Goal: Book appointment/travel/reservation

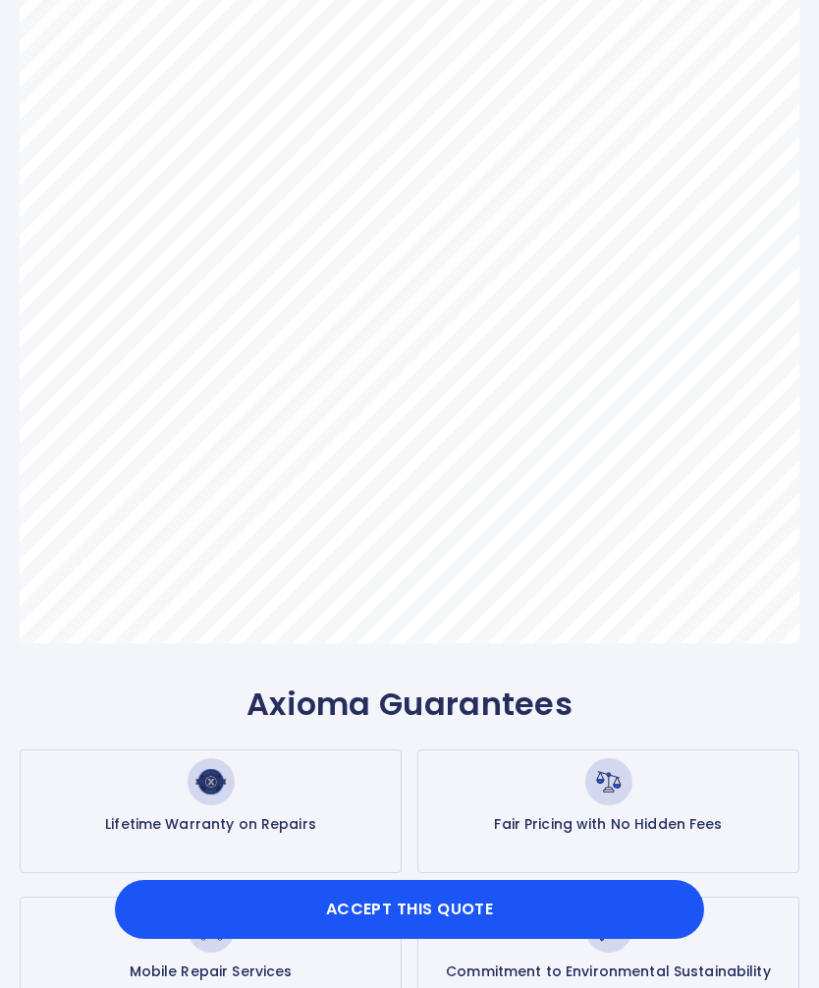
scroll to position [509, 0]
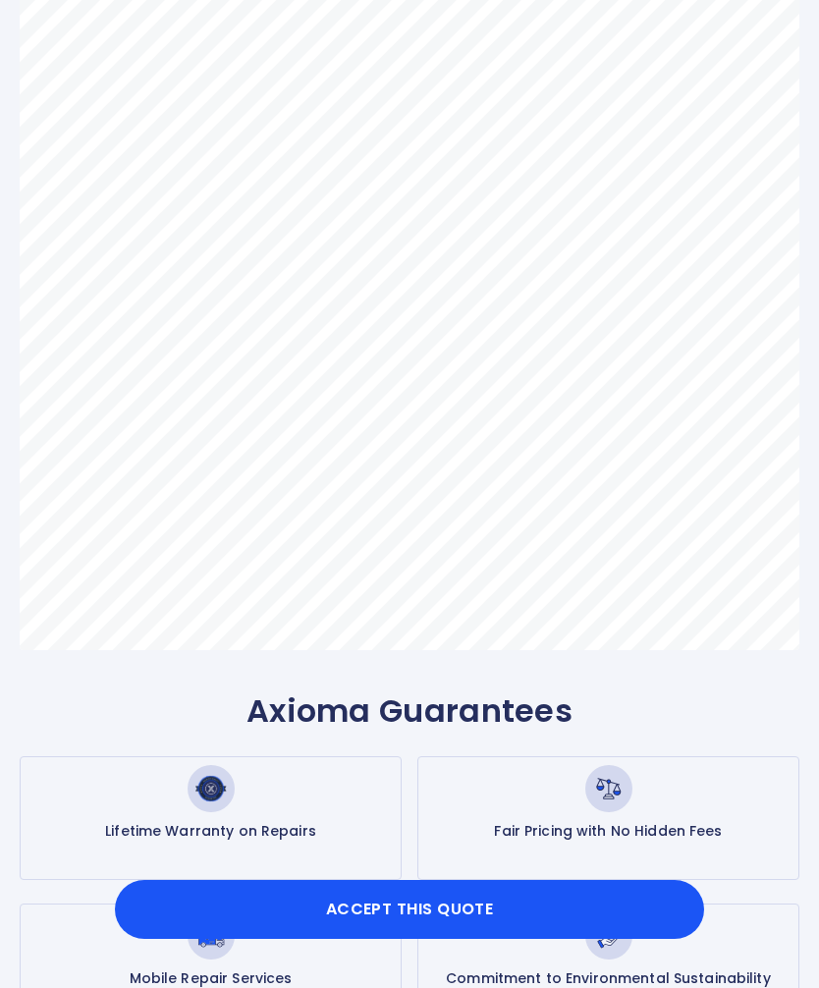
click at [391, 939] on button "Accept this Quote" at bounding box center [409, 909] width 589 height 59
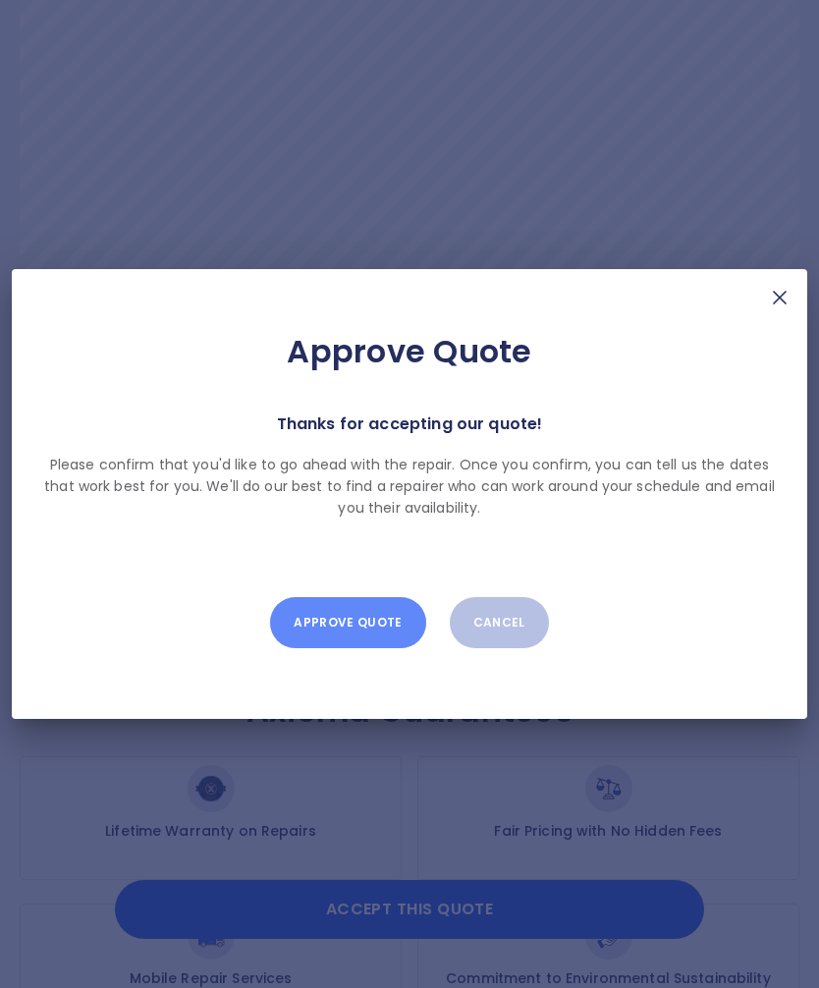
click at [354, 648] on button "Approve Quote" at bounding box center [347, 622] width 155 height 51
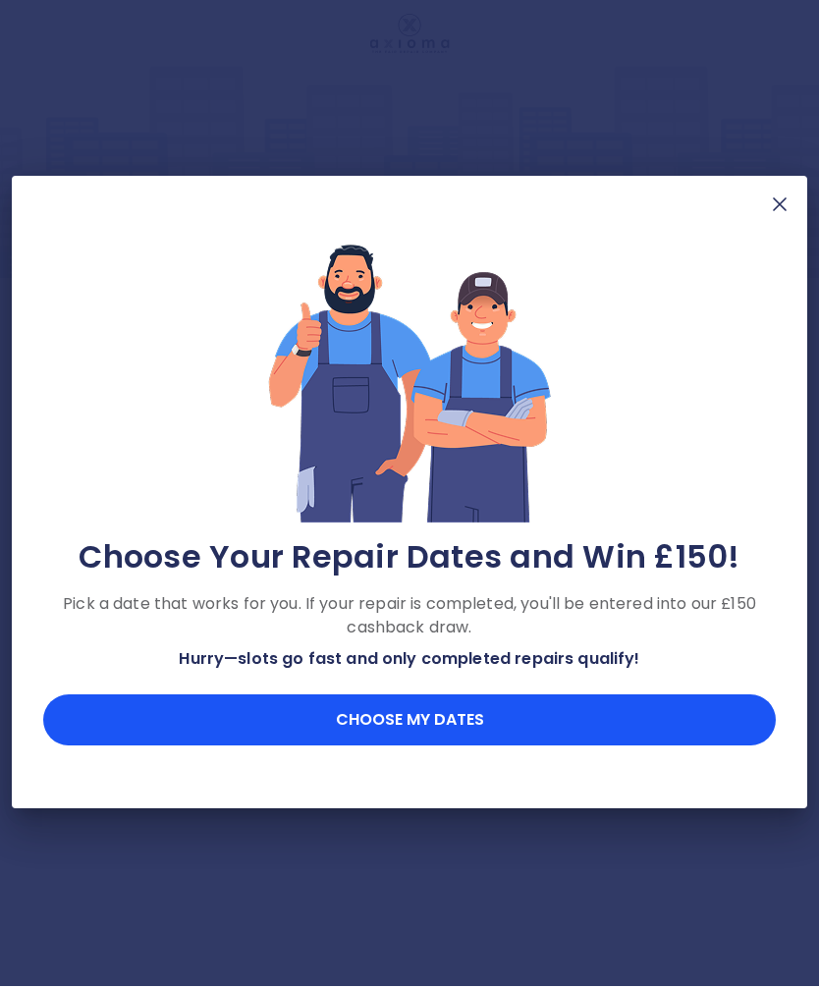
scroll to position [65, 0]
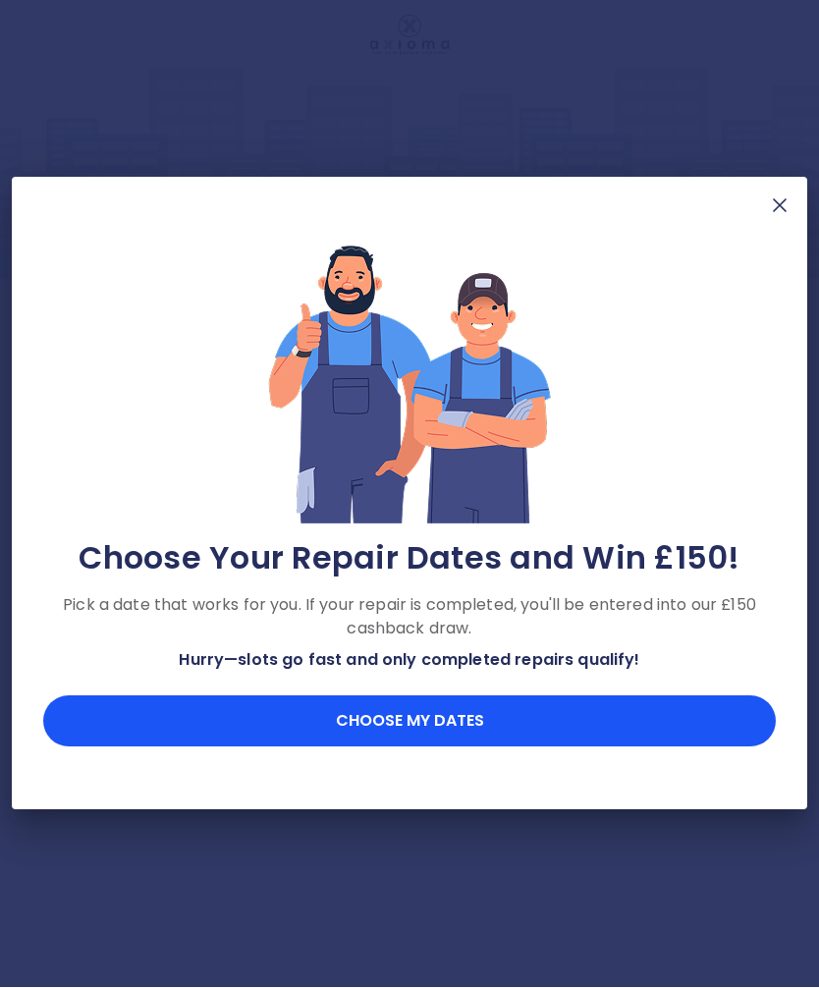
click at [429, 723] on button "Choose my dates" at bounding box center [409, 721] width 732 height 51
click at [507, 729] on button "Choose my dates" at bounding box center [409, 721] width 732 height 51
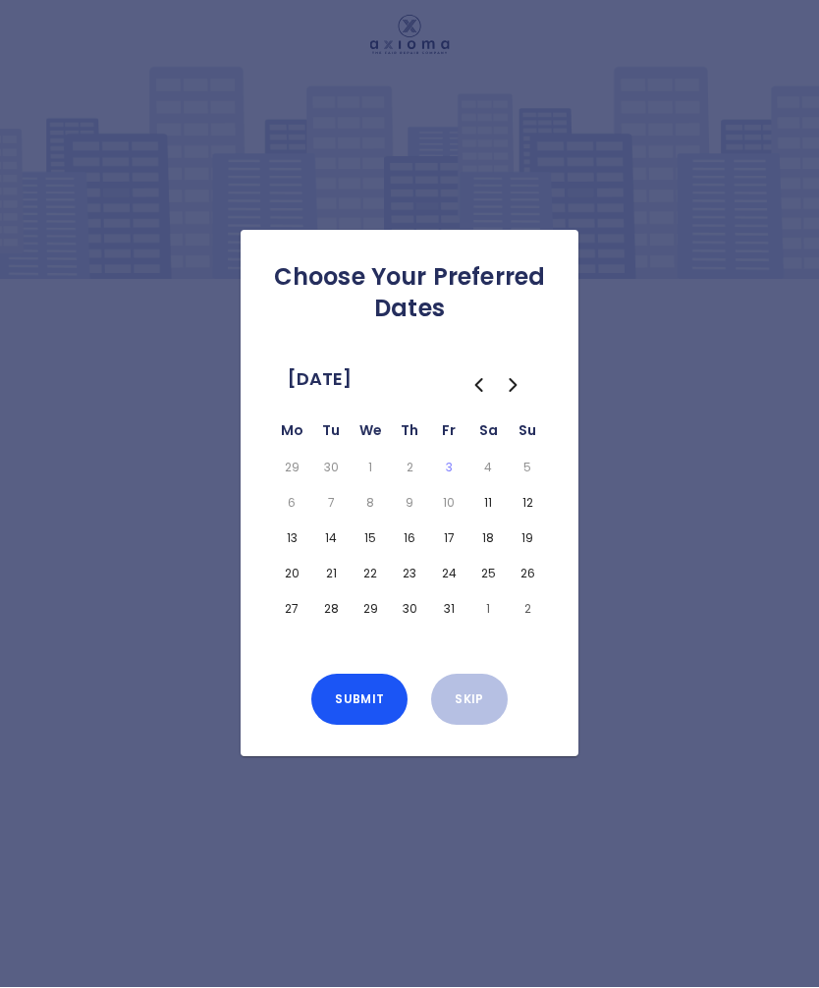
click at [497, 490] on button "11" at bounding box center [487, 503] width 31 height 27
click at [533, 490] on button "12" at bounding box center [526, 503] width 31 height 27
click at [339, 525] on button "14" at bounding box center [330, 538] width 31 height 27
click at [375, 525] on button "15" at bounding box center [369, 538] width 31 height 27
click at [413, 525] on button "16" at bounding box center [409, 538] width 31 height 27
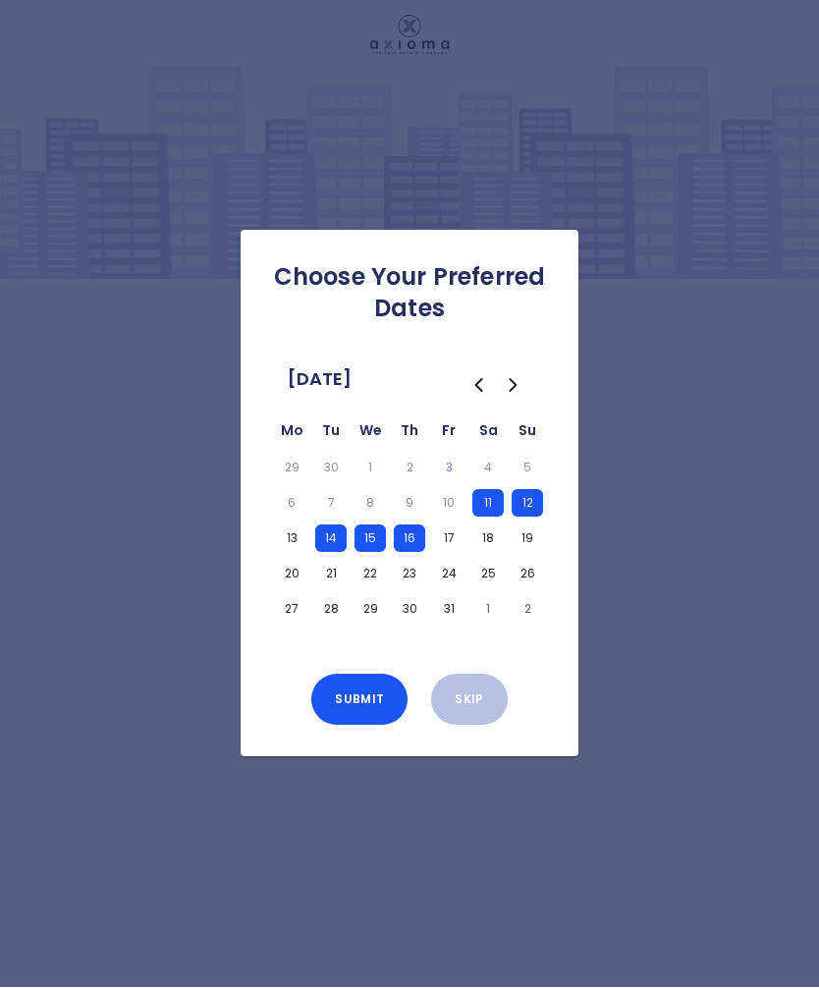
click at [496, 525] on button "18" at bounding box center [487, 538] width 31 height 27
click at [530, 525] on button "19" at bounding box center [526, 538] width 31 height 27
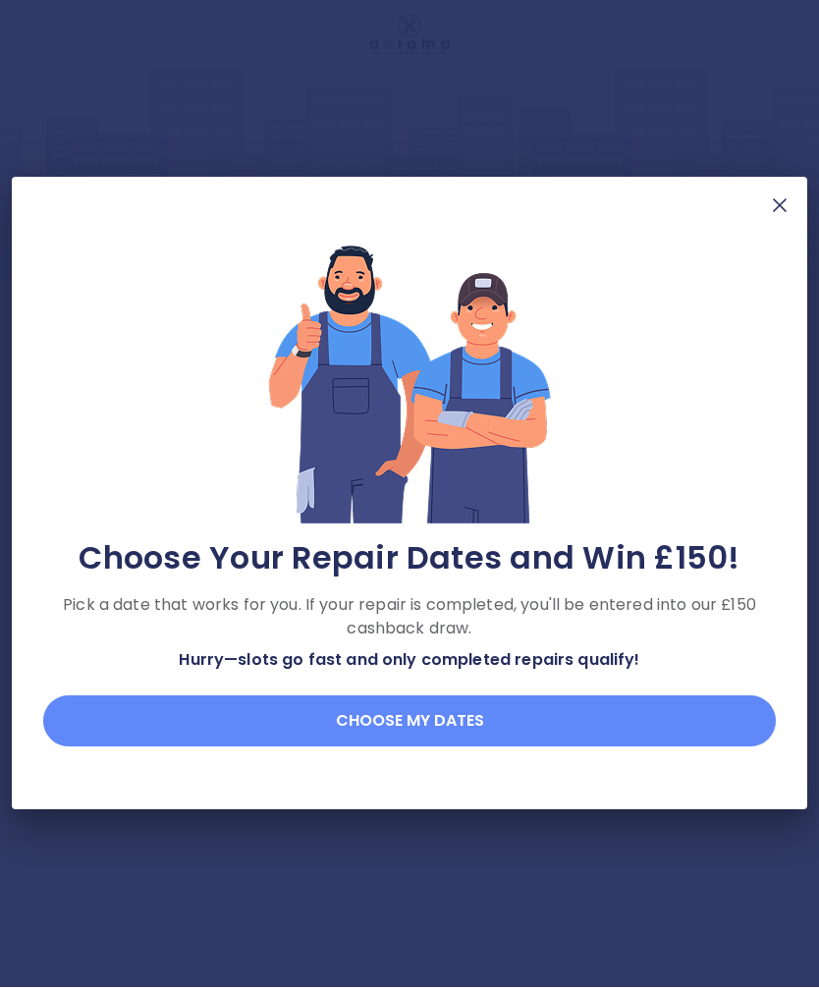
click at [456, 723] on button "Choose my dates" at bounding box center [409, 721] width 732 height 51
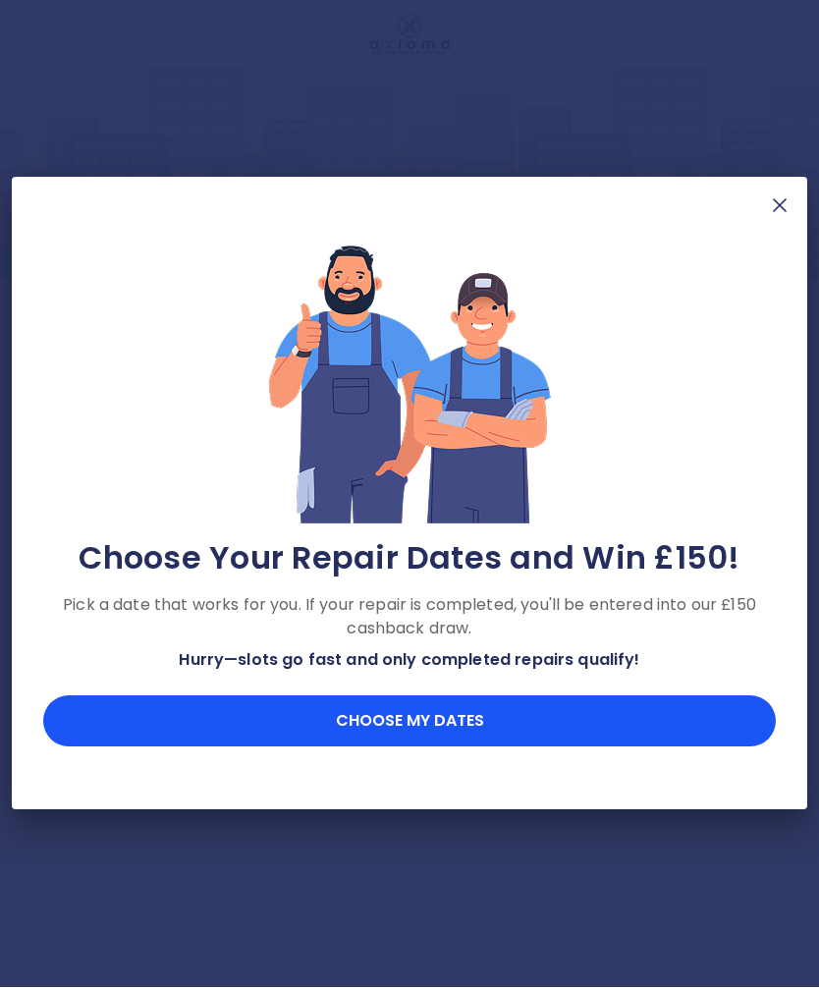
click at [464, 720] on button "Choose my dates" at bounding box center [409, 721] width 732 height 51
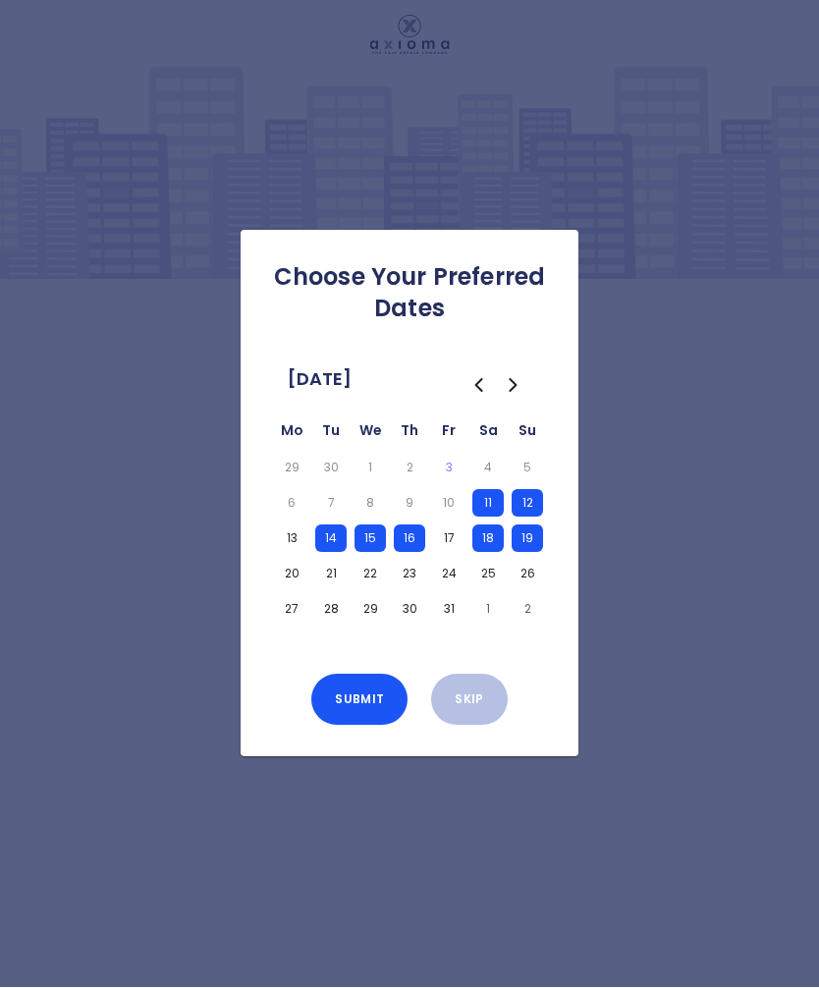
click at [366, 674] on button "Submit" at bounding box center [359, 699] width 96 height 51
